Goal: Navigation & Orientation: Understand site structure

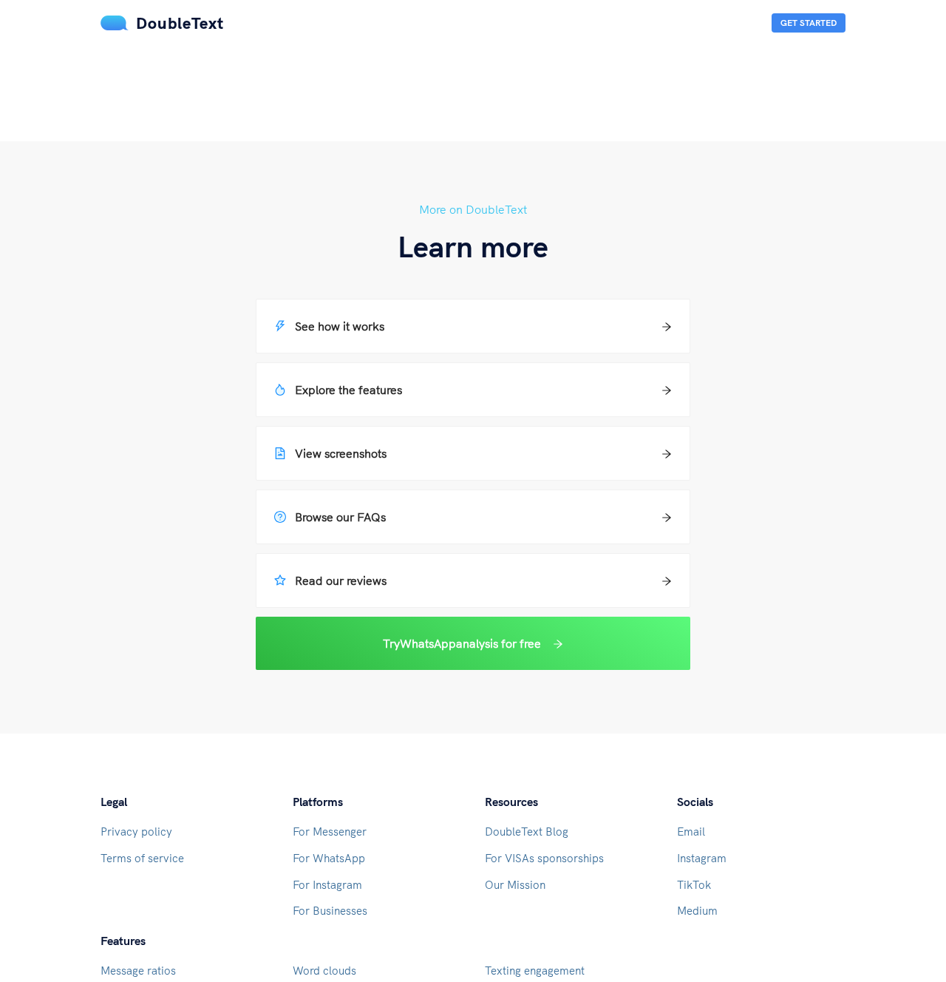
scroll to position [1075, 0]
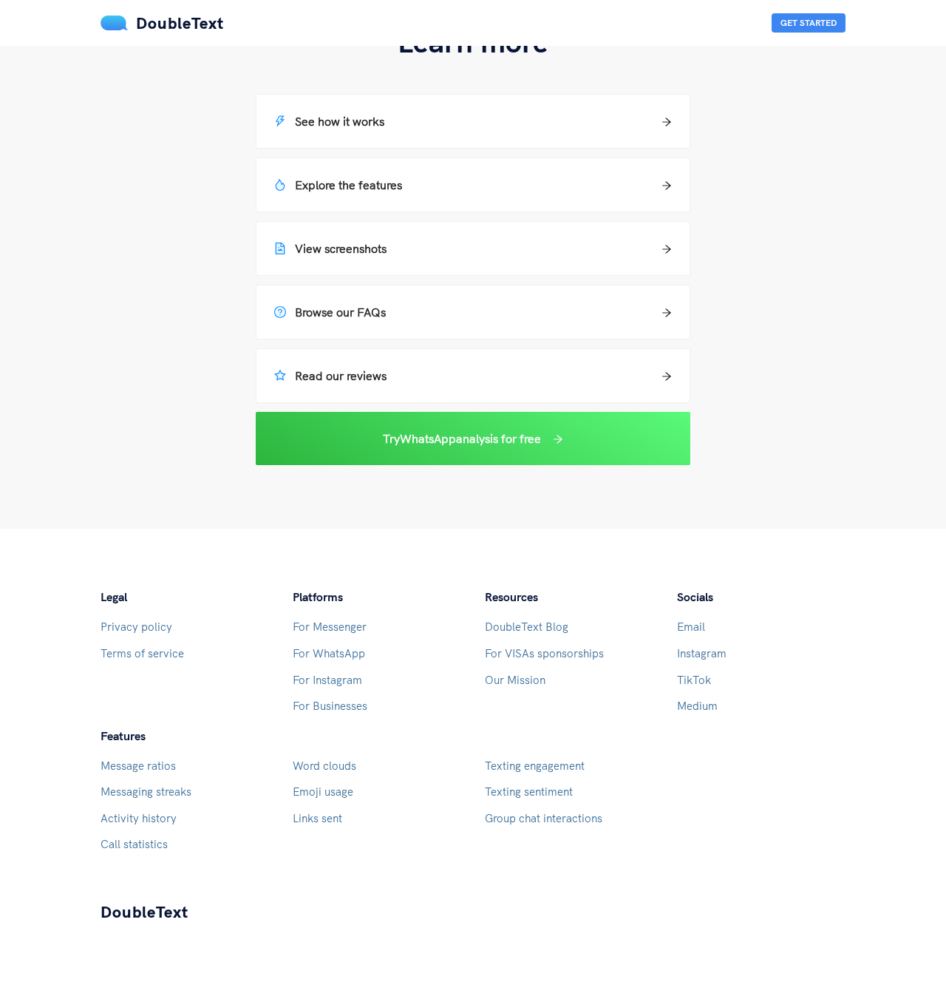
click at [800, 787] on div "Legal Privacy policy Terms of service Platforms For Messenger For WhatsApp For …" at bounding box center [473, 726] width 769 height 277
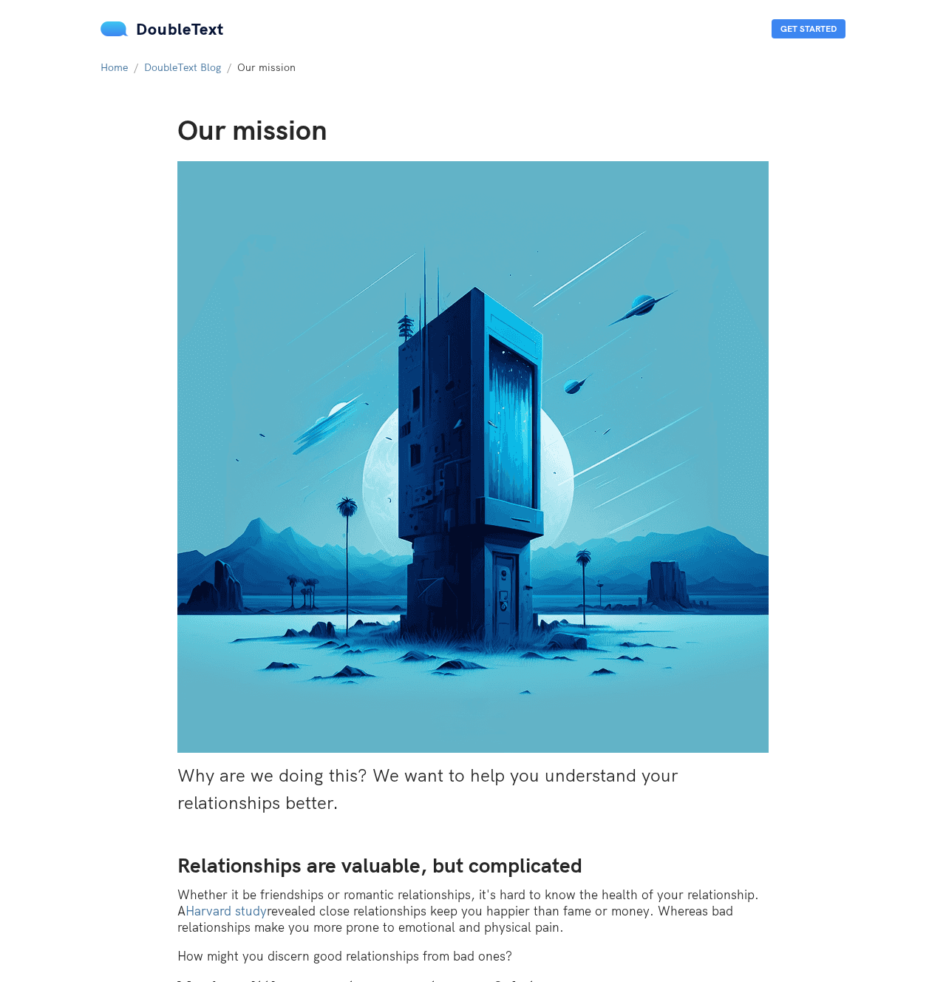
click at [861, 282] on section "Home / DoubleText Blog / Our mission / Our mission Why are we doing this? We wa…" at bounding box center [473, 712] width 946 height 1424
